Goal: Task Accomplishment & Management: Use online tool/utility

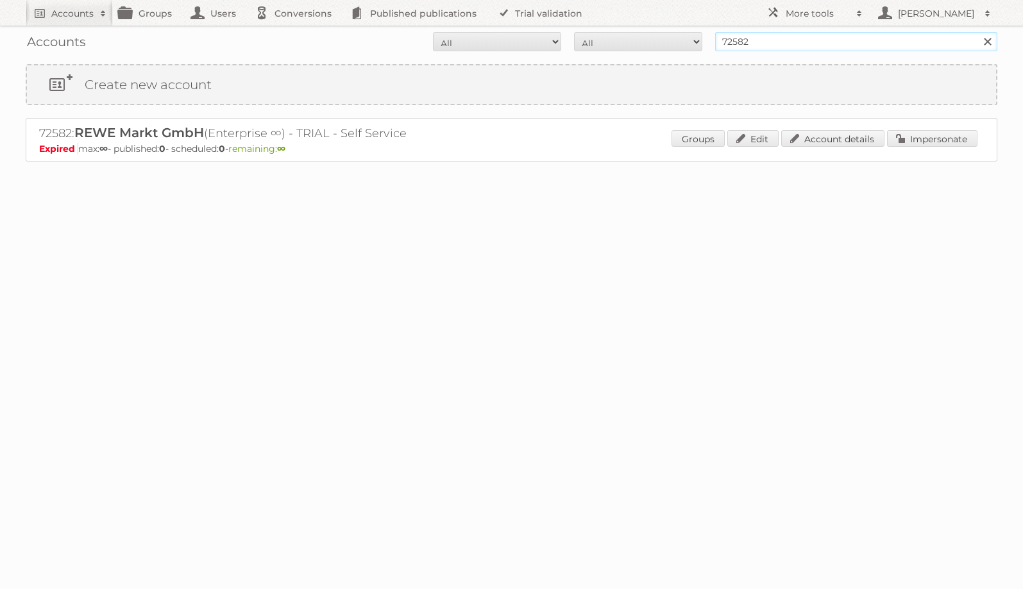
click at [924, 37] on input "72582" at bounding box center [856, 41] width 282 height 19
click at [924, 44] on input "72582" at bounding box center [856, 41] width 282 height 19
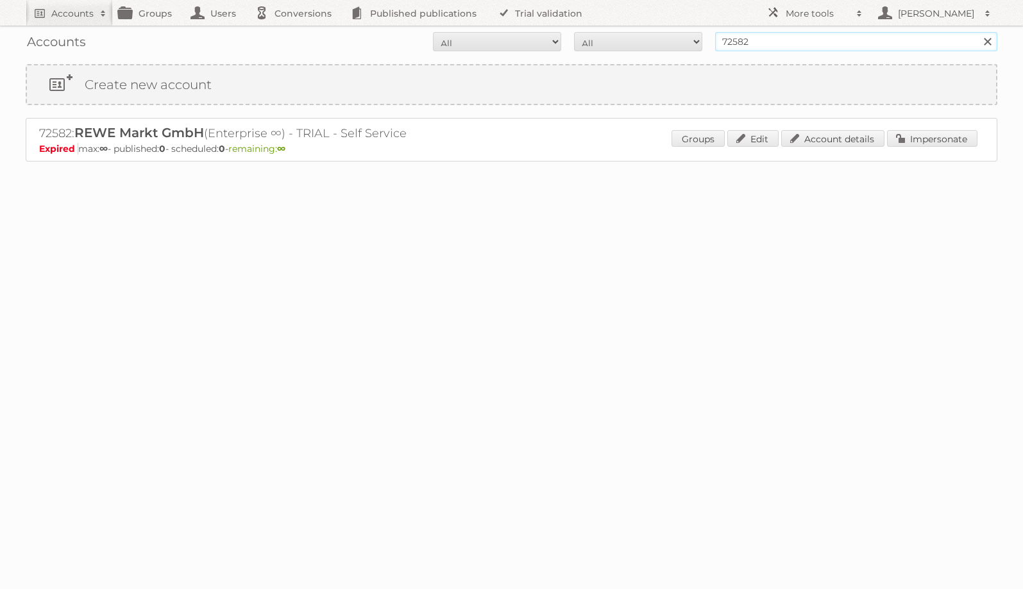
click at [924, 44] on input "72582" at bounding box center [856, 41] width 282 height 19
type input "factor11"
click at [977, 32] on input "Search" at bounding box center [986, 41] width 19 height 19
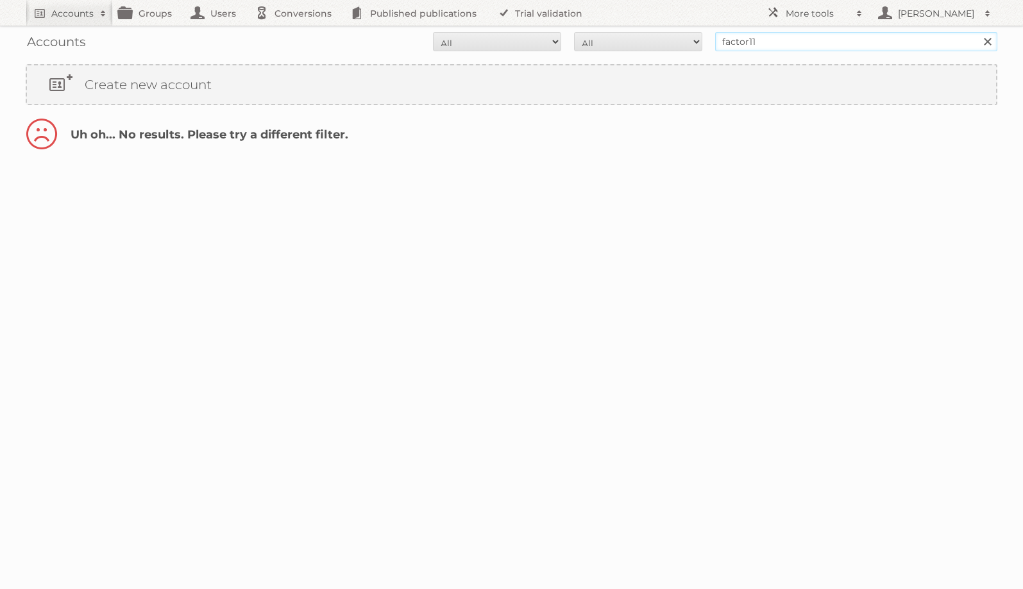
click at [879, 45] on input "factor11" at bounding box center [856, 41] width 282 height 19
type input "factor11"
click at [977, 32] on input "Search" at bounding box center [986, 41] width 19 height 19
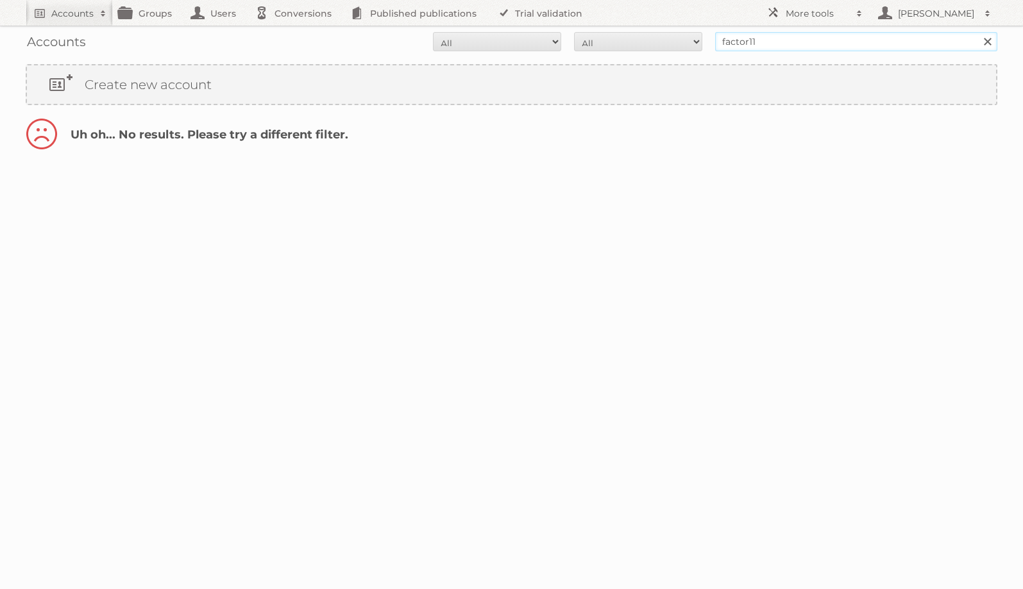
click at [748, 45] on input "factor11" at bounding box center [856, 41] width 282 height 19
type input "factor 11"
click at [977, 32] on input "Search" at bounding box center [986, 41] width 19 height 19
click at [740, 40] on input "factor 11" at bounding box center [856, 41] width 282 height 19
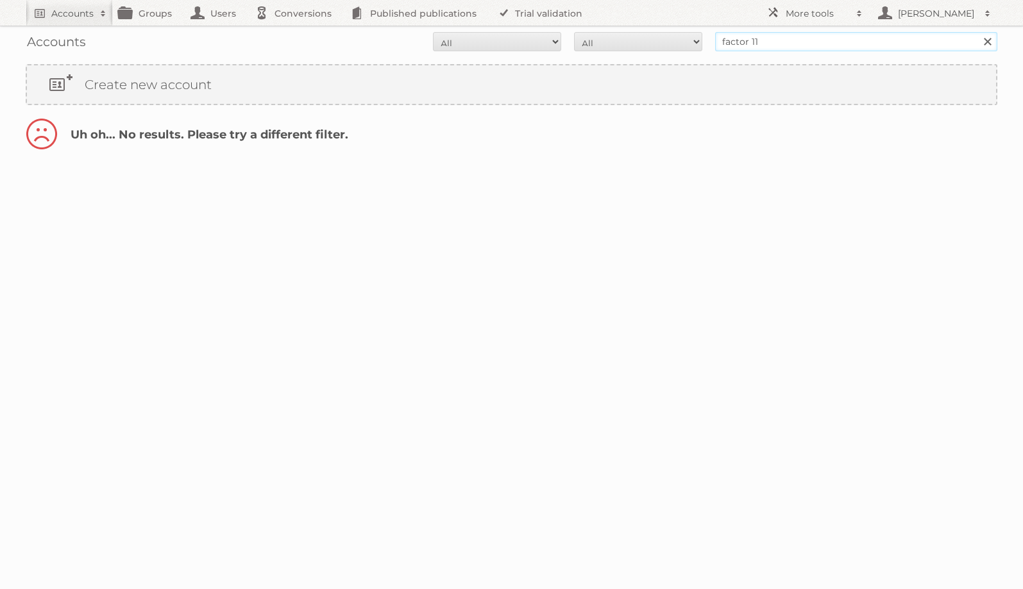
click at [740, 40] on input "factor 11" at bounding box center [856, 41] width 282 height 19
click at [750, 42] on input "factor 11" at bounding box center [856, 41] width 282 height 19
type input "factor eleven"
click at [977, 32] on input "Search" at bounding box center [986, 41] width 19 height 19
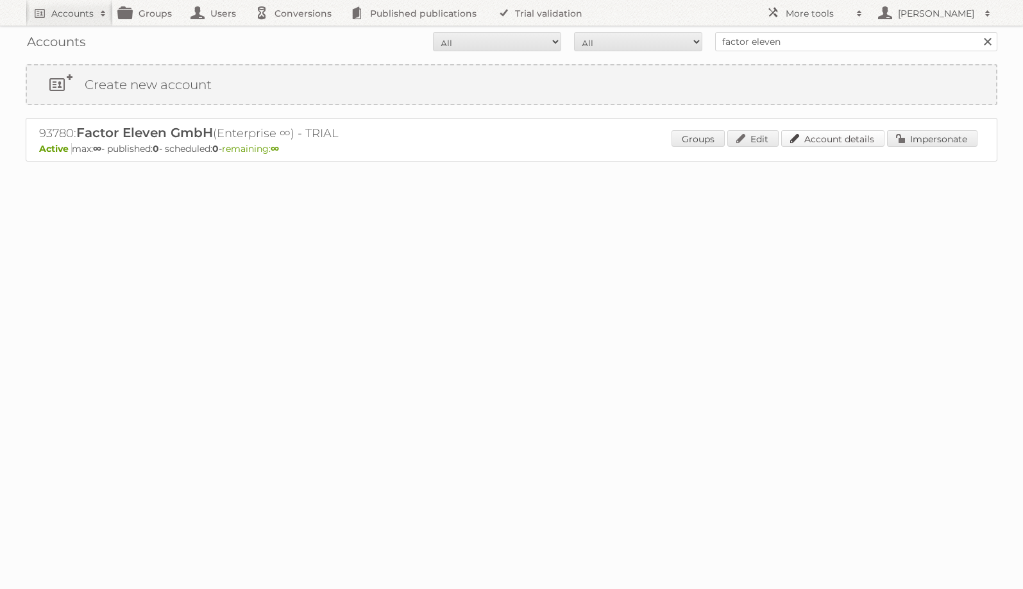
click at [854, 139] on link "Account details" at bounding box center [832, 138] width 103 height 17
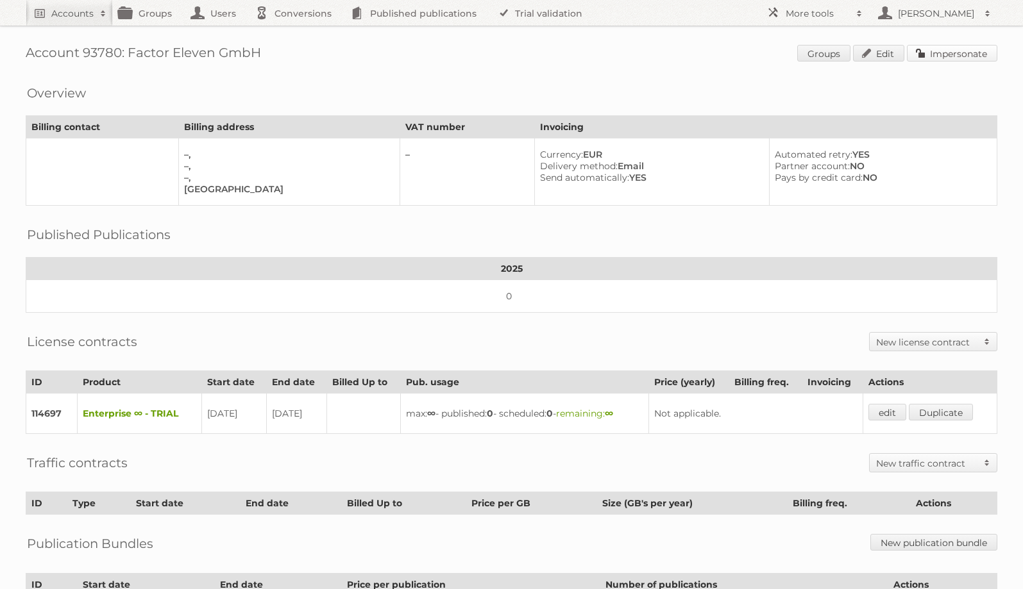
click at [960, 57] on link "Impersonate" at bounding box center [952, 53] width 90 height 17
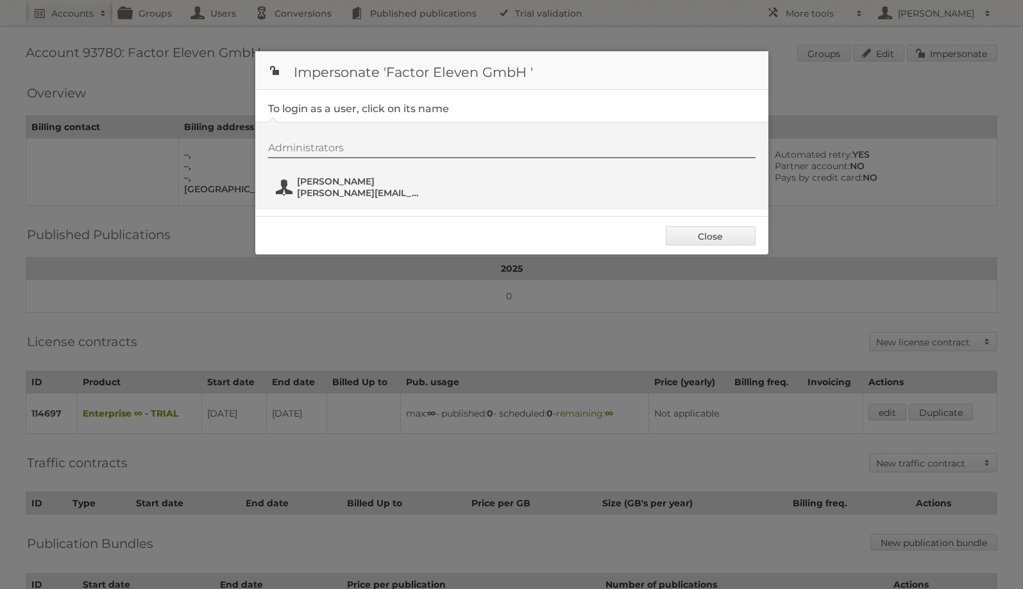
click at [338, 190] on span "[PERSON_NAME][EMAIL_ADDRESS][DOMAIN_NAME]" at bounding box center [359, 193] width 124 height 12
